Goal: Find specific page/section: Find specific page/section

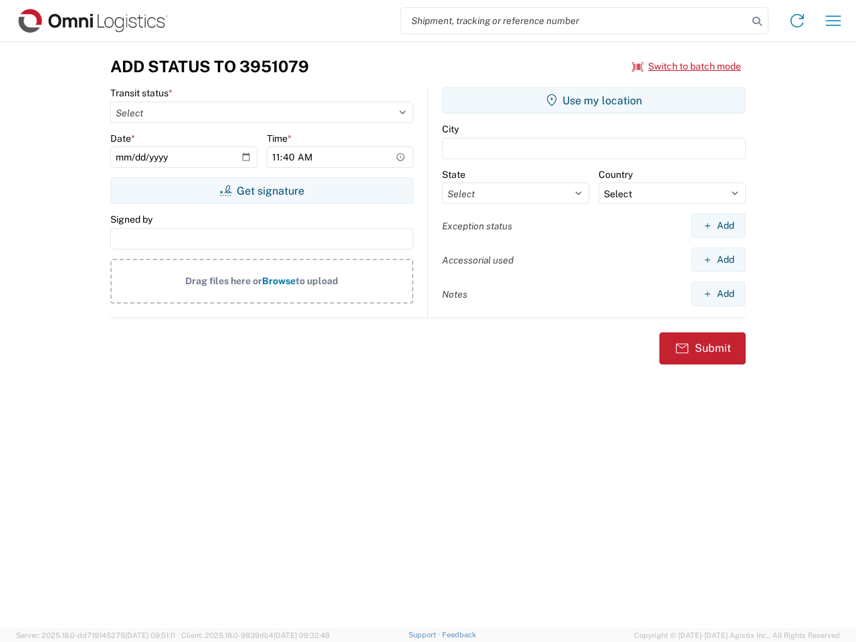
click at [575, 21] on input "search" at bounding box center [574, 20] width 347 height 25
click at [757, 21] on icon at bounding box center [757, 21] width 19 height 19
click at [797, 21] on icon at bounding box center [797, 20] width 21 height 21
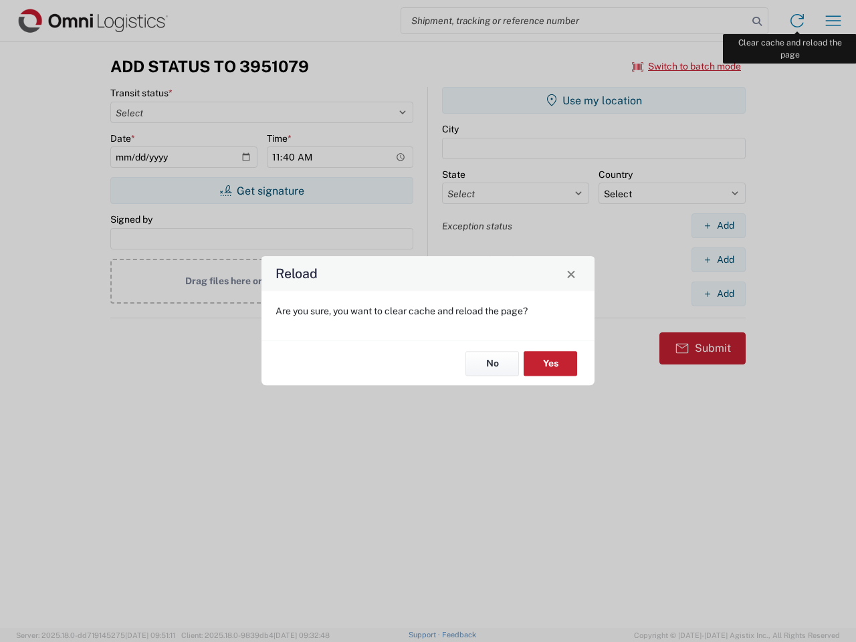
click at [834, 21] on div "Reload Are you sure, you want to clear cache and reload the page? No Yes" at bounding box center [428, 321] width 856 height 642
click at [687, 66] on div "Reload Are you sure, you want to clear cache and reload the page? No Yes" at bounding box center [428, 321] width 856 height 642
click at [262, 191] on div "Reload Are you sure, you want to clear cache and reload the page? No Yes" at bounding box center [428, 321] width 856 height 642
click at [594, 100] on div "Reload Are you sure, you want to clear cache and reload the page? No Yes" at bounding box center [428, 321] width 856 height 642
click at [719, 225] on div "Reload Are you sure, you want to clear cache and reload the page? No Yes" at bounding box center [428, 321] width 856 height 642
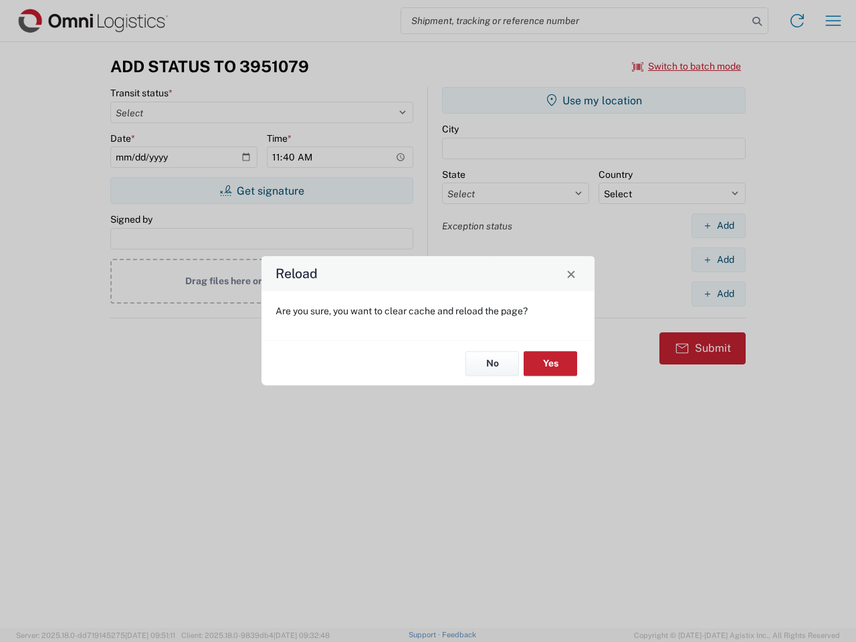
click at [719, 260] on div "Reload Are you sure, you want to clear cache and reload the page? No Yes" at bounding box center [428, 321] width 856 height 642
click at [719, 294] on div "Reload Are you sure, you want to clear cache and reload the page? No Yes" at bounding box center [428, 321] width 856 height 642
